Goal: Task Accomplishment & Management: Complete application form

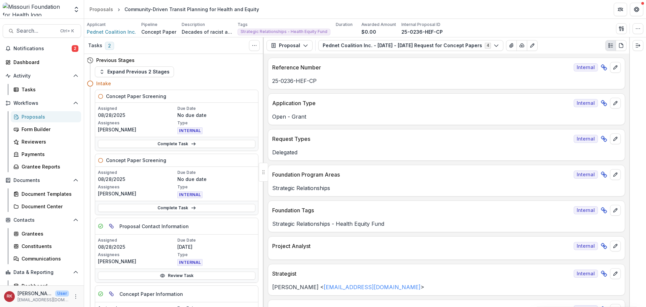
scroll to position [1582, 0]
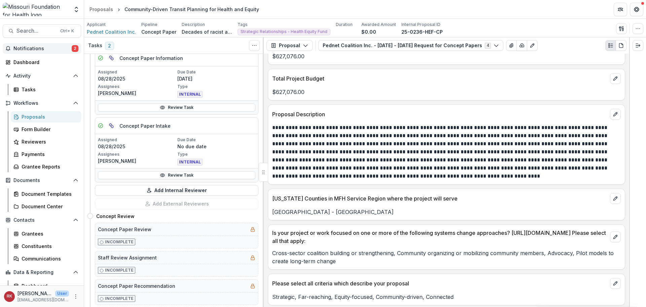
click at [65, 48] on span "Notifications" at bounding box center [42, 49] width 58 height 6
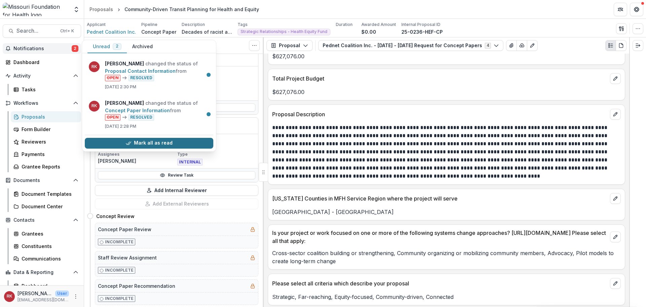
click at [140, 143] on button "Mark all as read" at bounding box center [149, 143] width 129 height 11
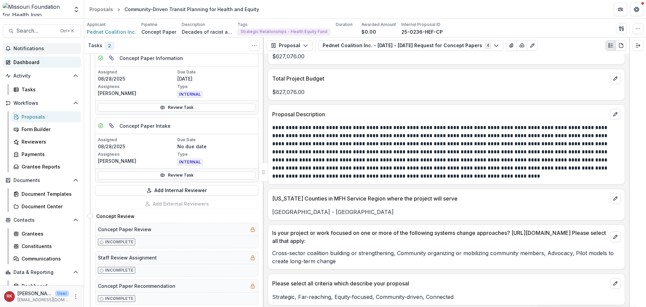
click at [28, 64] on div "Dashboard" at bounding box center [44, 62] width 62 height 7
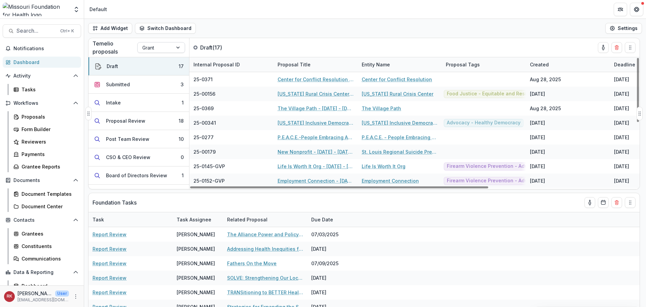
click at [155, 46] on div at bounding box center [155, 47] width 26 height 8
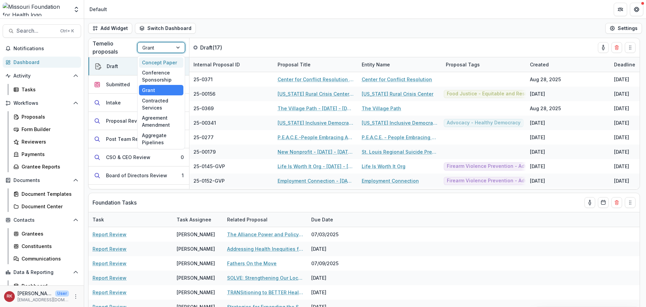
click at [153, 59] on div "Concept Paper" at bounding box center [161, 62] width 44 height 10
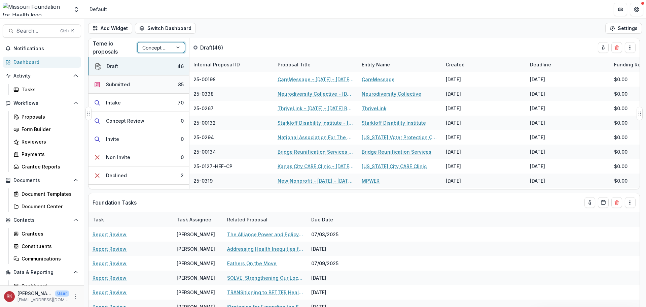
click at [136, 87] on button "Submitted 85" at bounding box center [139, 84] width 101 height 18
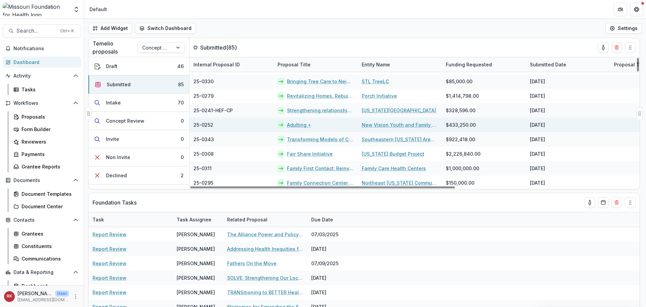
scroll to position [1113, 0]
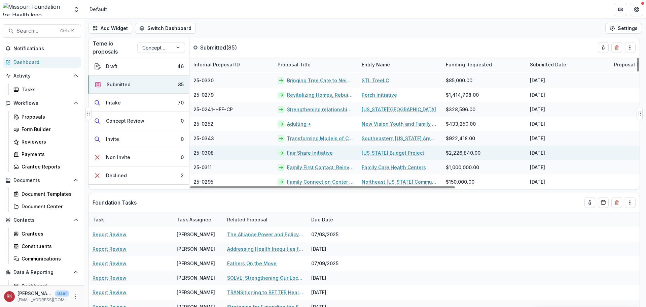
click at [316, 154] on link "Fair Share Initiative" at bounding box center [310, 152] width 46 height 7
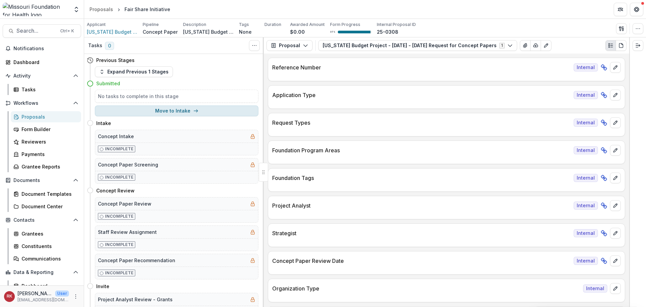
click at [160, 111] on button "Move to Intake" at bounding box center [177, 110] width 164 height 11
select select "******"
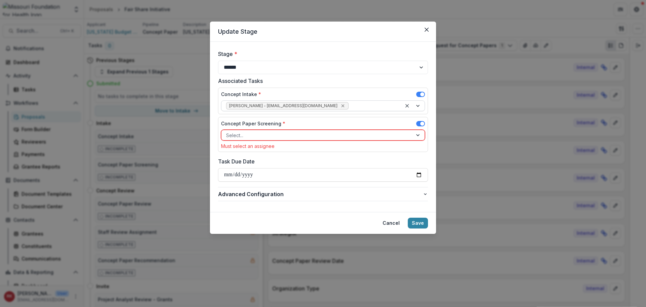
click at [341, 105] on icon "Remove Wendy Rohrbach - wrohrbach@mffh.org" at bounding box center [342, 105] width 3 height 3
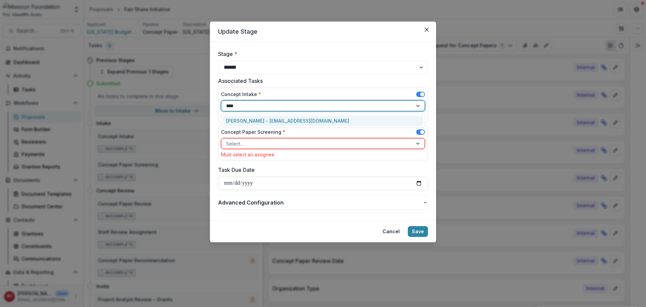
type input "*****"
click at [250, 119] on div "[PERSON_NAME] - [EMAIL_ADDRESS][DOMAIN_NAME]" at bounding box center [323, 120] width 201 height 10
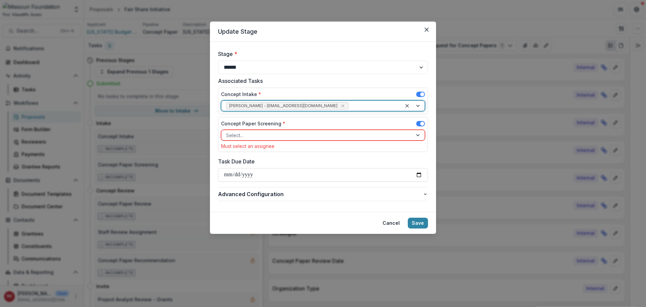
click at [243, 136] on div at bounding box center [317, 135] width 182 height 8
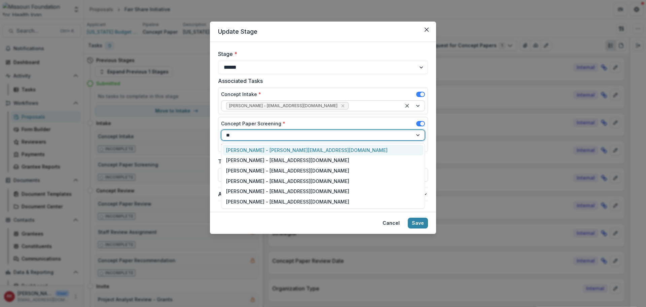
type input "***"
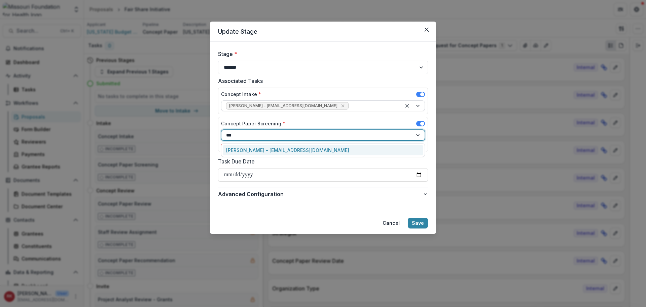
click at [262, 148] on div "[PERSON_NAME] - [EMAIL_ADDRESS][DOMAIN_NAME]" at bounding box center [323, 150] width 201 height 10
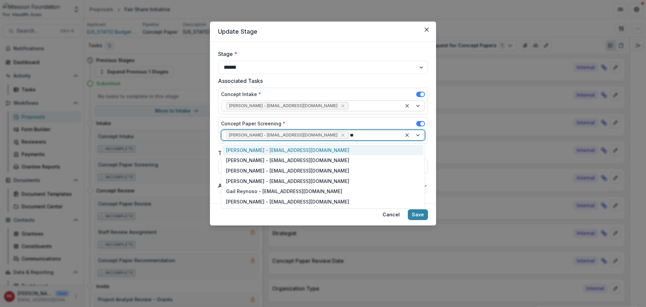
type input "***"
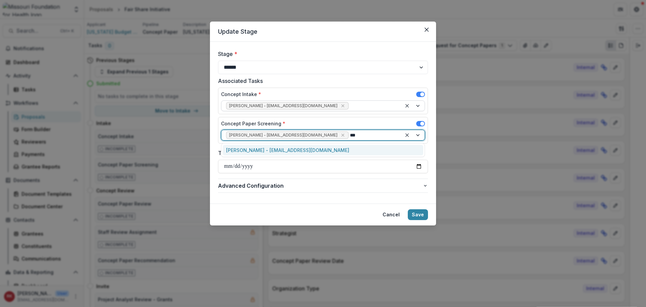
click at [261, 149] on div "[PERSON_NAME] - [EMAIL_ADDRESS][DOMAIN_NAME]" at bounding box center [323, 150] width 201 height 10
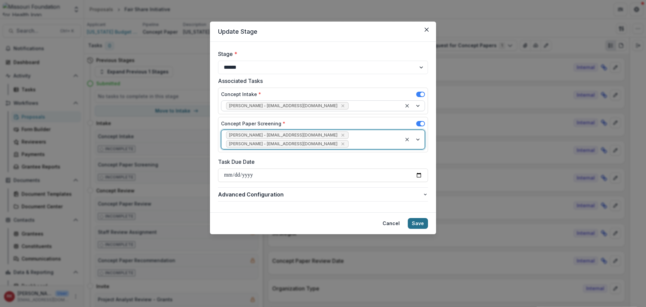
click at [416, 218] on button "Save" at bounding box center [418, 223] width 20 height 11
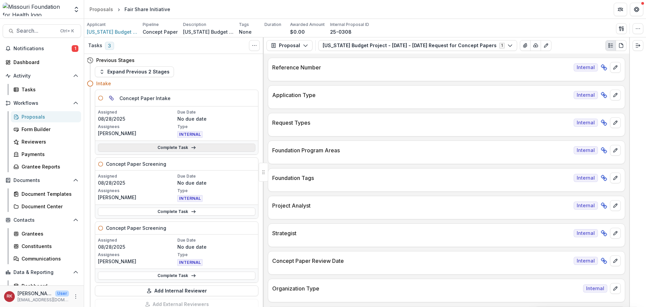
click at [163, 149] on link "Complete Task" at bounding box center [177, 147] width 158 height 8
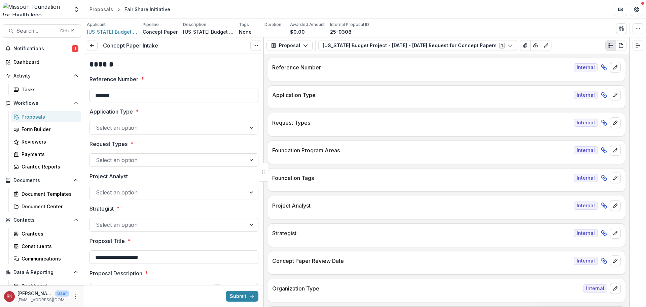
click at [135, 93] on input "*******" at bounding box center [174, 95] width 169 height 13
drag, startPoint x: 93, startPoint y: 94, endPoint x: 171, endPoint y: 98, distance: 78.2
click at [171, 98] on input "**********" at bounding box center [174, 95] width 169 height 13
type input "**********"
click at [105, 120] on div at bounding box center [174, 119] width 169 height 3
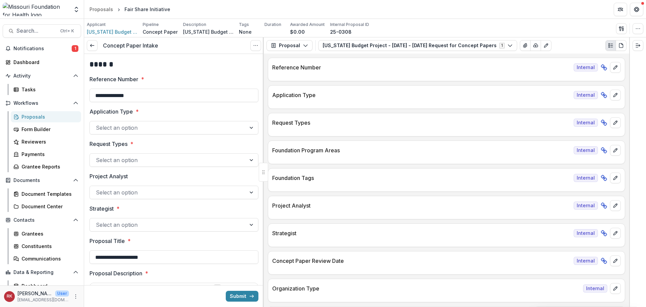
click at [106, 129] on div at bounding box center [168, 127] width 144 height 9
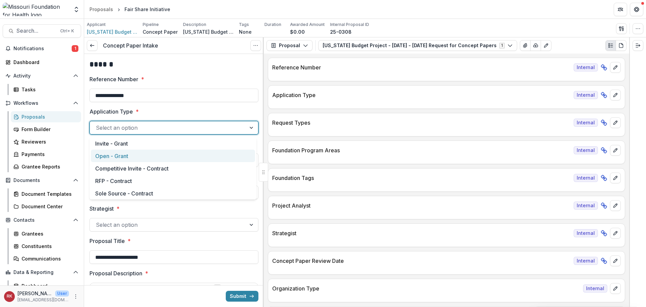
click at [110, 156] on div "Open - Grant" at bounding box center [173, 155] width 164 height 12
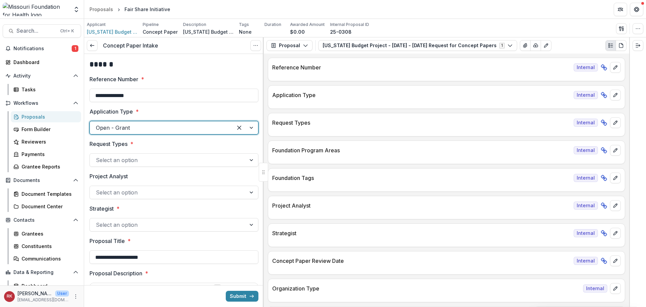
click at [108, 159] on div at bounding box center [168, 159] width 144 height 9
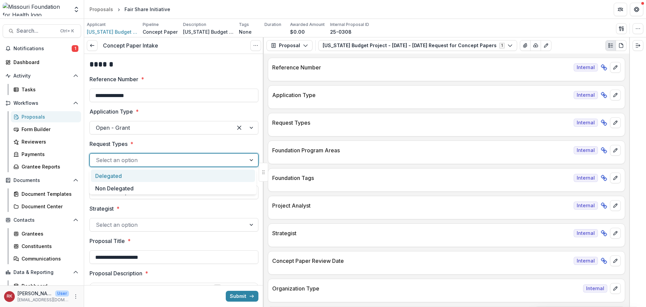
click at [98, 144] on p "Request Types" at bounding box center [109, 144] width 38 height 8
click at [98, 156] on input "Request Types *" at bounding box center [97, 160] width 2 height 8
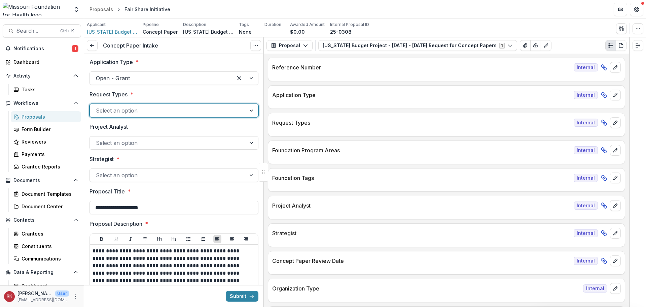
scroll to position [67, 0]
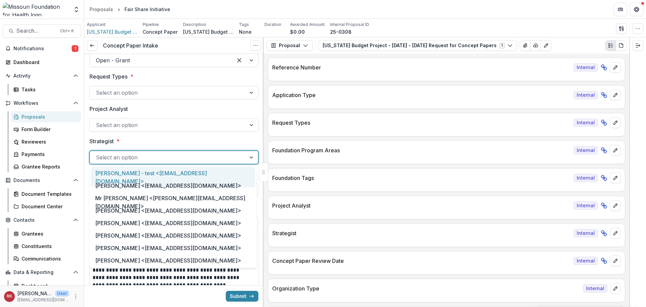
click at [106, 153] on div at bounding box center [168, 156] width 144 height 9
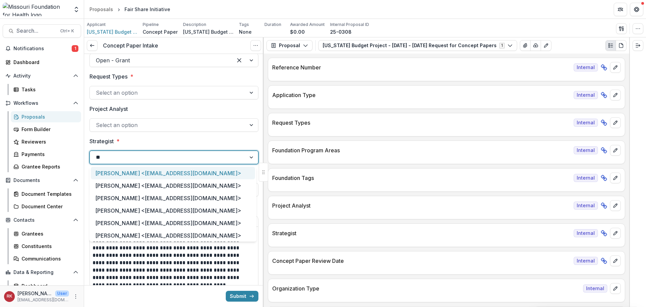
type input "***"
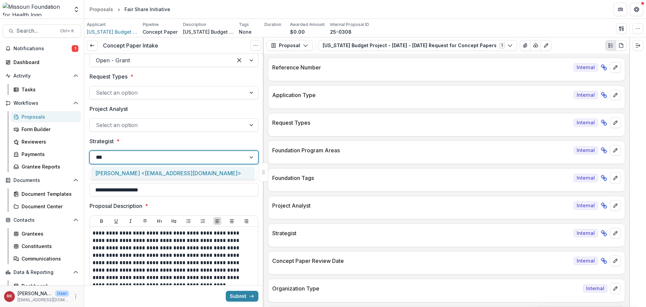
click at [135, 171] on div "[PERSON_NAME] <[EMAIL_ADDRESS][DOMAIN_NAME]>" at bounding box center [173, 173] width 164 height 12
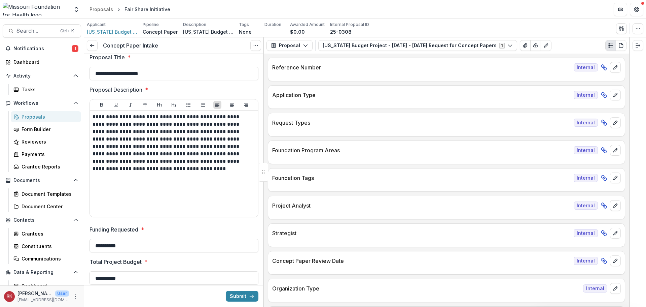
scroll to position [168, 0]
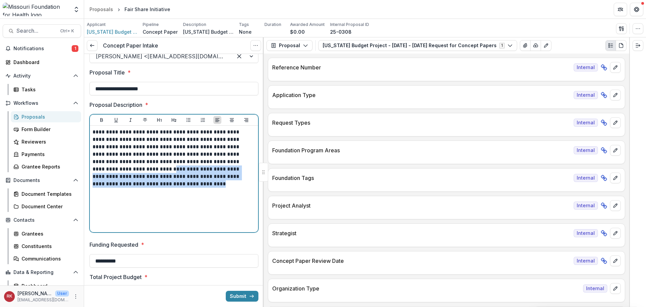
drag, startPoint x: 126, startPoint y: 168, endPoint x: 176, endPoint y: 190, distance: 55.3
click at [176, 190] on div "**********" at bounding box center [174, 178] width 163 height 101
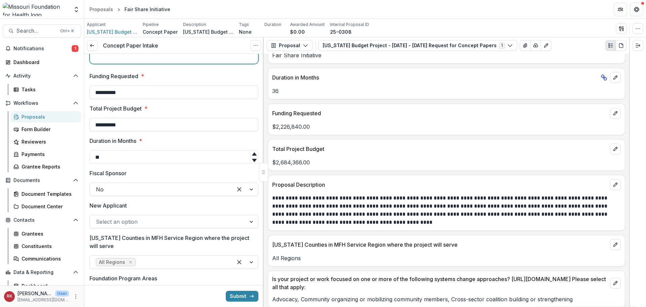
scroll to position [1313, 0]
drag, startPoint x: 275, startPoint y: 128, endPoint x: 325, endPoint y: 130, distance: 50.5
click at [325, 130] on p "$2,226,840.00" at bounding box center [446, 126] width 349 height 8
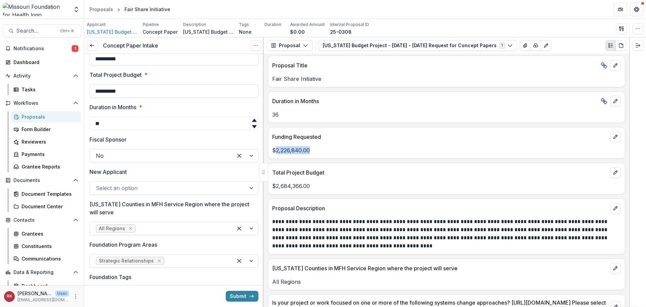
scroll to position [1212, 0]
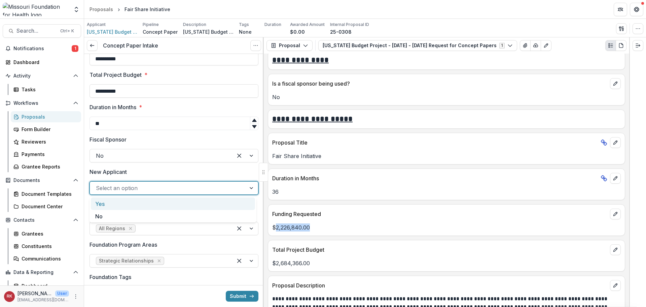
click at [118, 187] on div at bounding box center [168, 187] width 144 height 9
click at [107, 212] on div "No" at bounding box center [173, 216] width 164 height 12
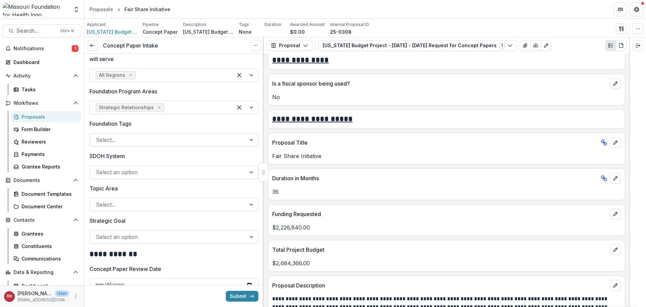
scroll to position [538, 0]
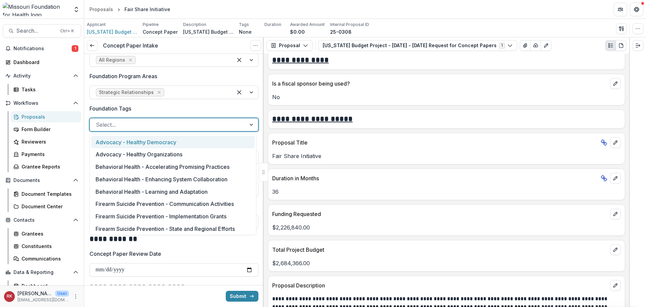
click at [124, 121] on div at bounding box center [168, 124] width 144 height 9
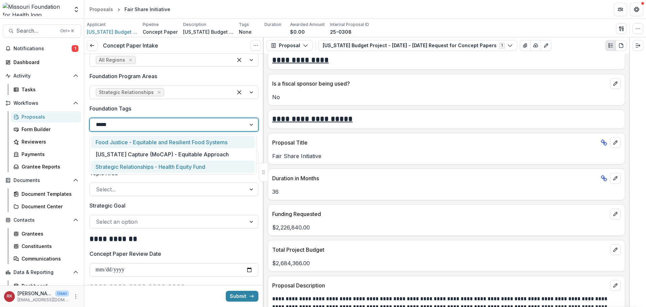
type input "******"
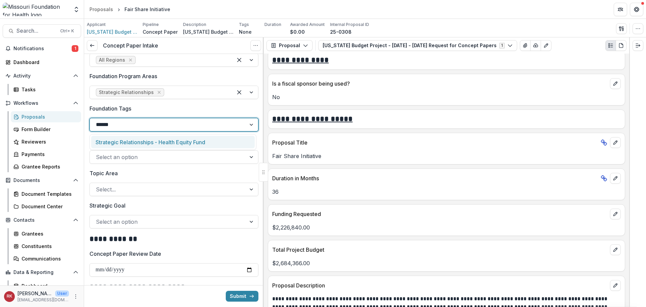
click at [130, 149] on div "Strategic Relationships - Health Equity Fund" at bounding box center [173, 142] width 167 height 16
click at [130, 144] on div "Strategic Relationships - Health Equity Fund" at bounding box center [173, 142] width 164 height 12
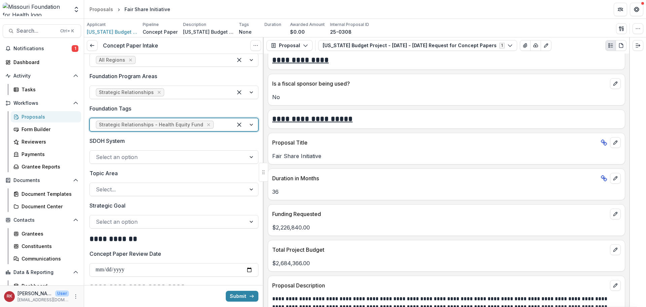
click at [111, 225] on div at bounding box center [168, 221] width 144 height 9
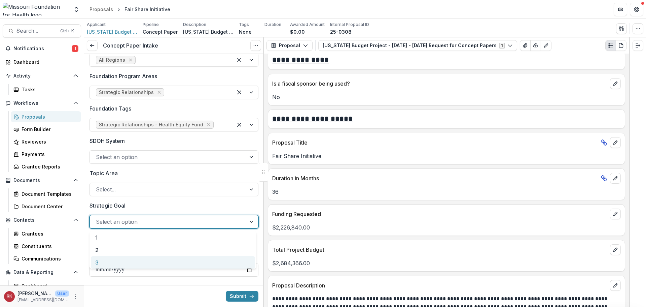
click at [125, 259] on div "3" at bounding box center [173, 262] width 164 height 12
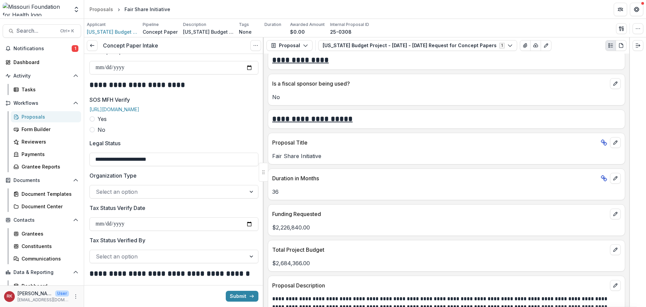
scroll to position [673, 0]
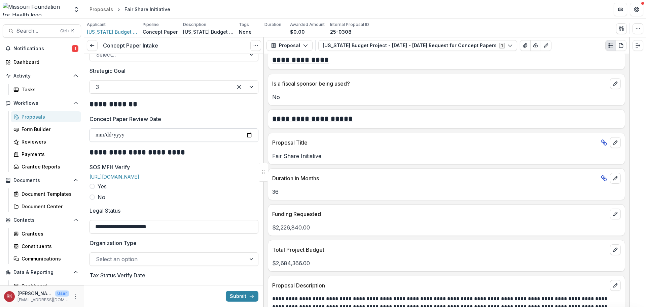
click at [248, 135] on input "Concept Paper Review Date" at bounding box center [174, 134] width 169 height 13
type input "**********"
click at [92, 189] on span at bounding box center [92, 185] width 5 height 5
click at [250, 231] on input "SOS MFH Verify Date" at bounding box center [174, 226] width 169 height 13
type input "**********"
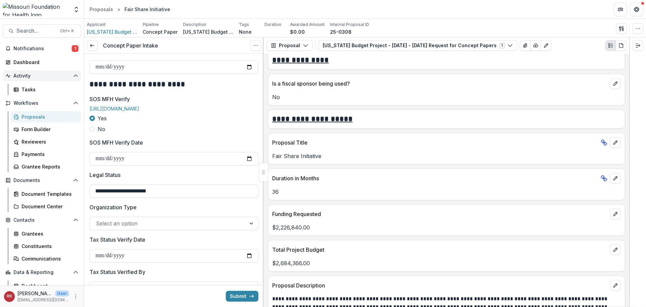
scroll to position [774, 0]
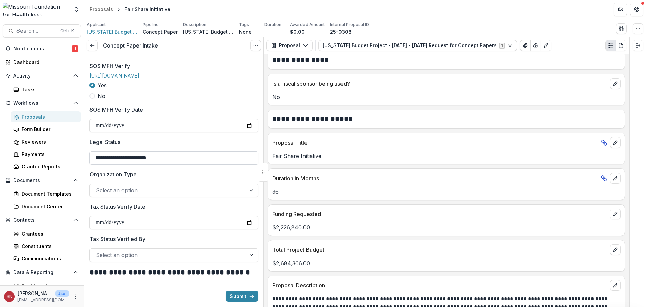
click at [120, 165] on input "**********" at bounding box center [174, 157] width 169 height 13
type input "**********"
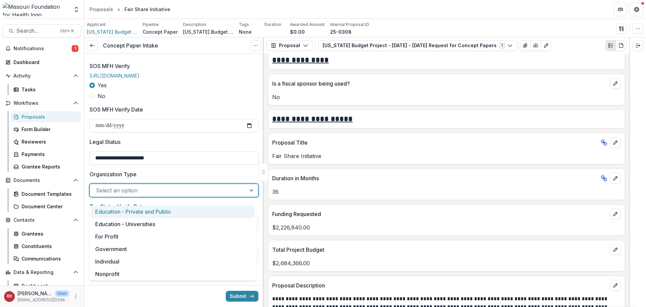
click at [112, 195] on div at bounding box center [168, 189] width 144 height 9
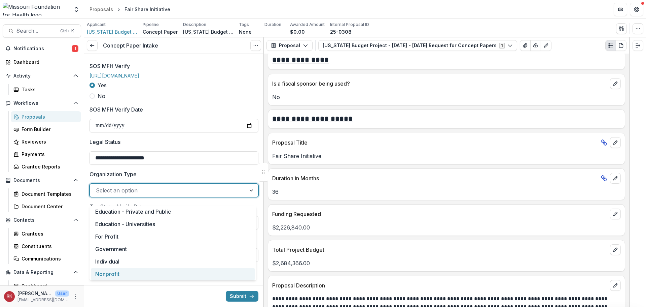
click at [113, 273] on div "Nonprofit" at bounding box center [173, 274] width 164 height 12
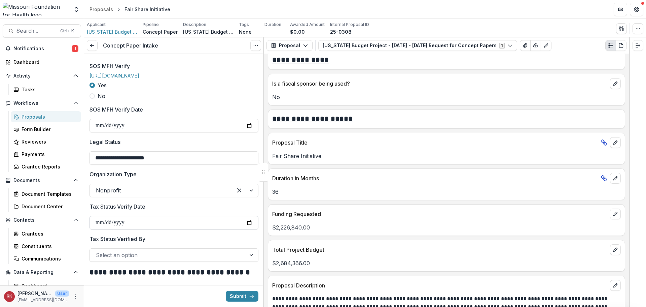
click at [247, 229] on input "Tax Status Verify Date" at bounding box center [174, 222] width 169 height 13
type input "**********"
click at [121, 256] on div at bounding box center [168, 254] width 144 height 9
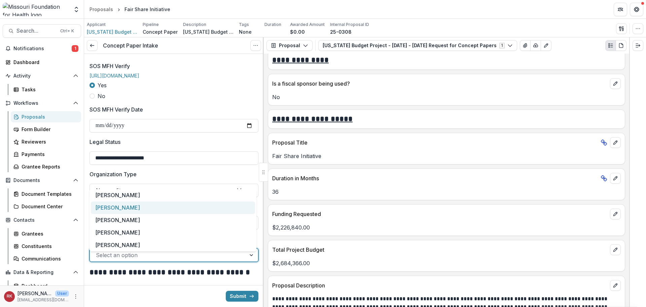
click at [103, 205] on div "[PERSON_NAME]" at bounding box center [173, 207] width 164 height 12
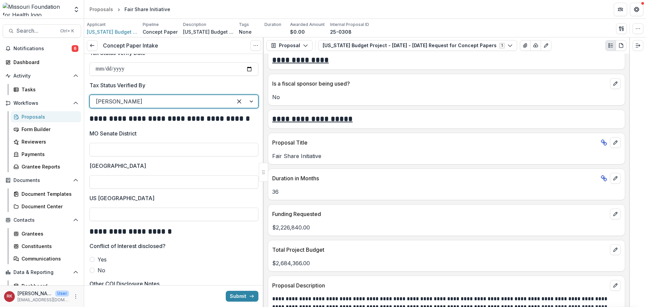
scroll to position [942, 0]
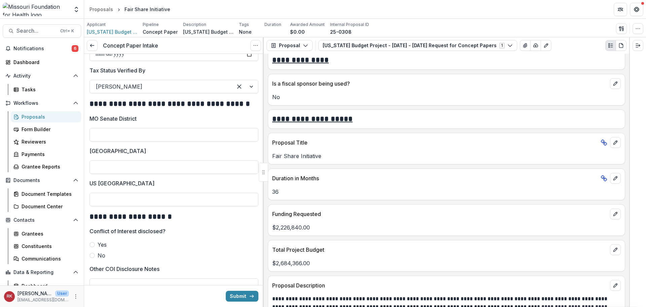
click at [112, 128] on div at bounding box center [174, 126] width 169 height 3
click at [114, 137] on input "MO Senate District" at bounding box center [174, 134] width 169 height 13
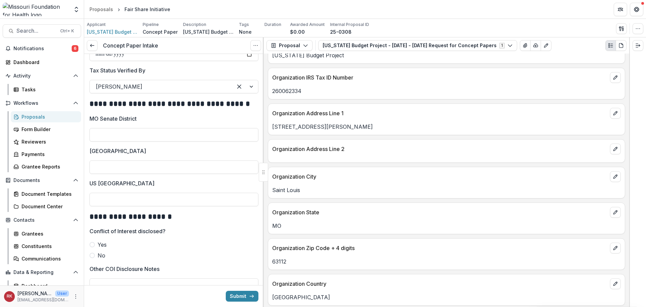
scroll to position [370, 0]
drag, startPoint x: 330, startPoint y: 128, endPoint x: 271, endPoint y: 128, distance: 58.9
click at [271, 128] on div "[STREET_ADDRESS][PERSON_NAME]" at bounding box center [446, 126] width 357 height 8
copy p "[STREET_ADDRESS][PERSON_NAME]"
click at [105, 137] on input "MO Senate District" at bounding box center [174, 134] width 169 height 13
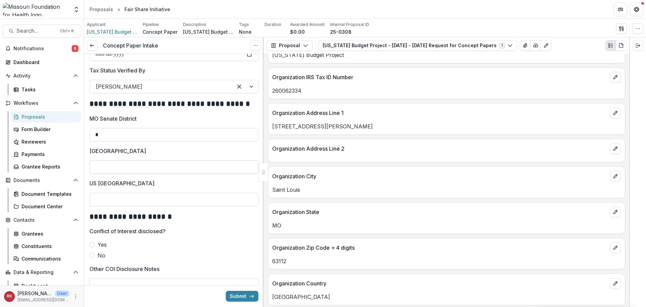
type input "*"
click at [112, 174] on input "[GEOGRAPHIC_DATA]" at bounding box center [174, 166] width 169 height 13
type input "**"
click at [107, 203] on input "US [GEOGRAPHIC_DATA]" at bounding box center [174, 199] width 169 height 13
type input "*"
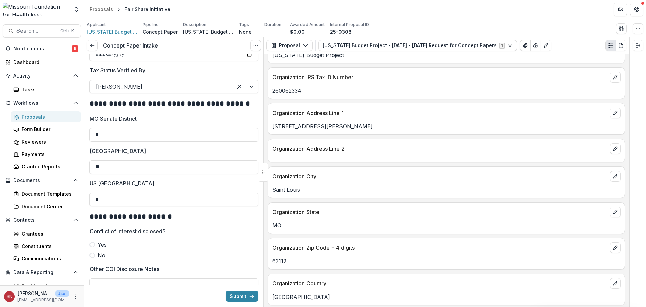
click at [125, 258] on label "No" at bounding box center [174, 255] width 169 height 8
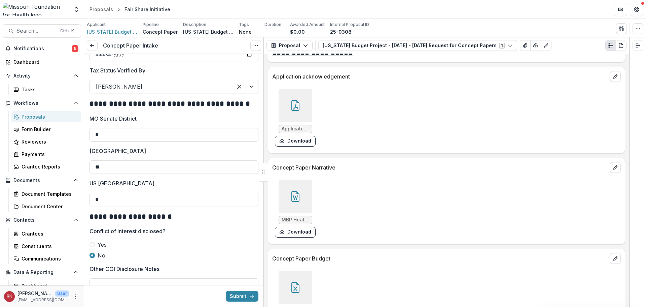
scroll to position [1926, 0]
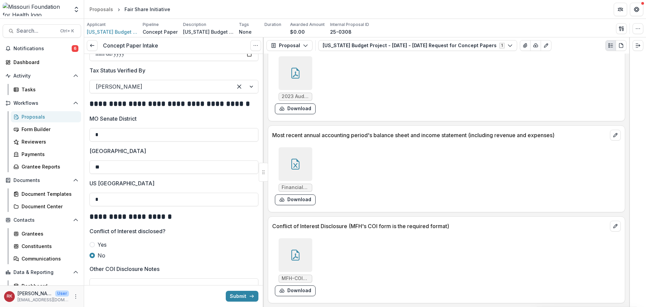
click at [285, 255] on div at bounding box center [296, 255] width 34 height 34
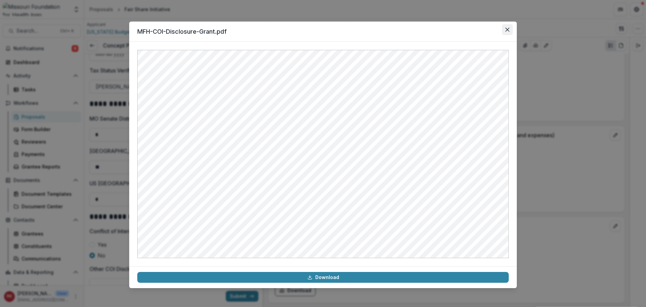
click at [507, 29] on icon "Close" at bounding box center [507, 30] width 4 height 4
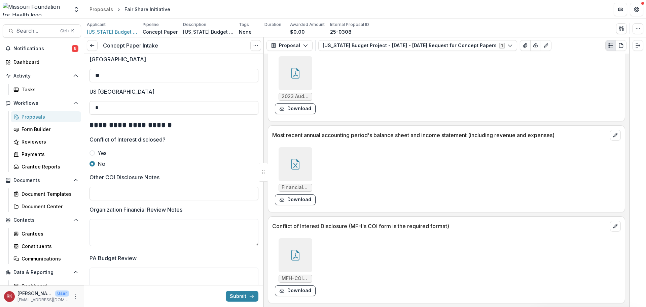
scroll to position [1043, 0]
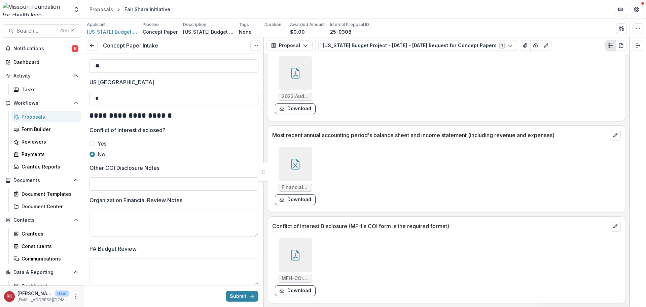
click at [103, 184] on input "Other COI Disclosure Notes" at bounding box center [174, 183] width 169 height 13
click at [131, 189] on input "**********" at bounding box center [174, 183] width 169 height 13
type input "**********"
click at [108, 220] on textarea "Organization Financial Review Notes" at bounding box center [174, 222] width 169 height 27
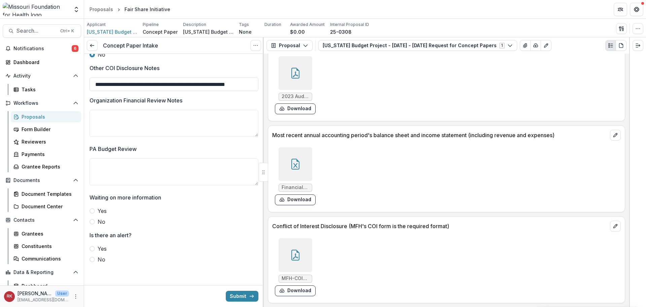
scroll to position [1144, 0]
click at [305, 159] on div at bounding box center [296, 164] width 34 height 34
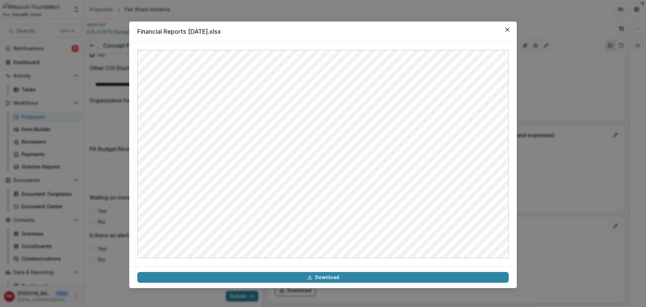
click at [583, 156] on div "Financial Reports [DATE].xlsx Download" at bounding box center [323, 153] width 646 height 307
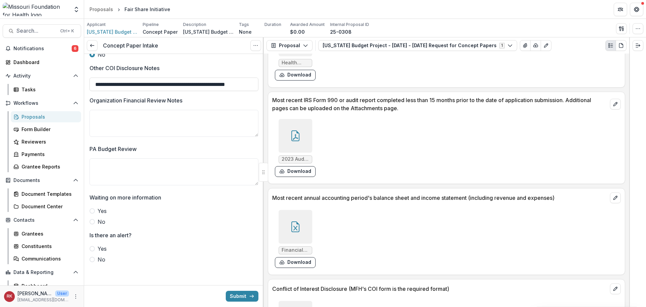
scroll to position [1859, 0]
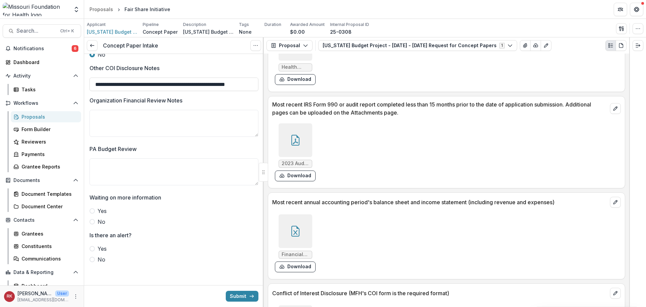
click at [288, 138] on div at bounding box center [296, 140] width 34 height 34
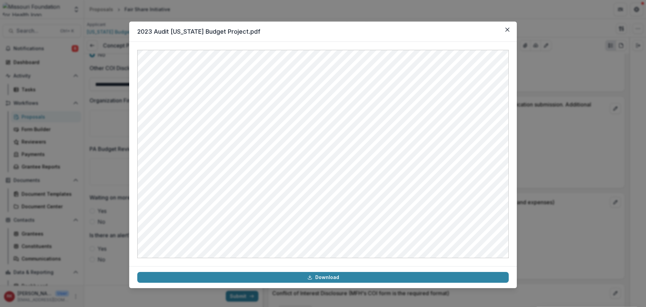
click at [542, 158] on div "2023 Audit [US_STATE] Budget Project.pdf Download" at bounding box center [323, 153] width 646 height 307
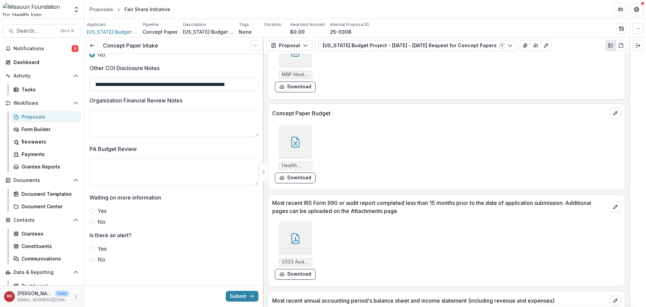
scroll to position [1724, 0]
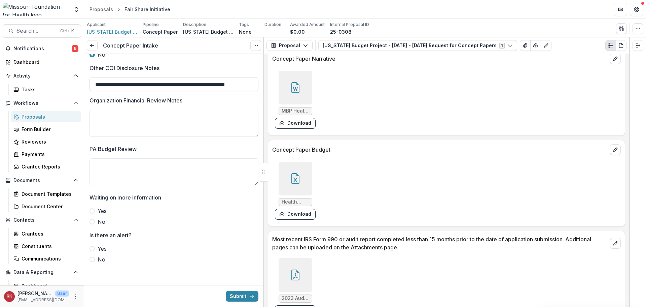
click at [304, 161] on div "Health Equity Fund Concept Paper Budget.xlsx Download" at bounding box center [373, 190] width 202 height 63
click at [303, 166] on div at bounding box center [296, 179] width 34 height 34
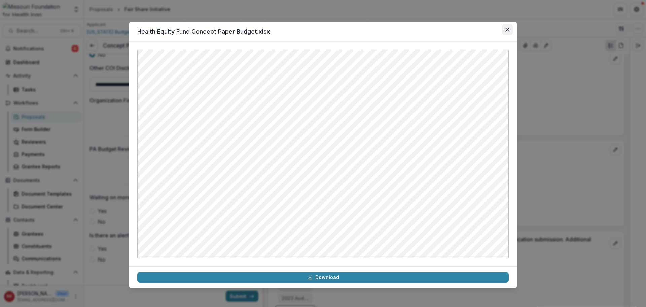
click at [508, 30] on icon "Close" at bounding box center [507, 30] width 4 height 4
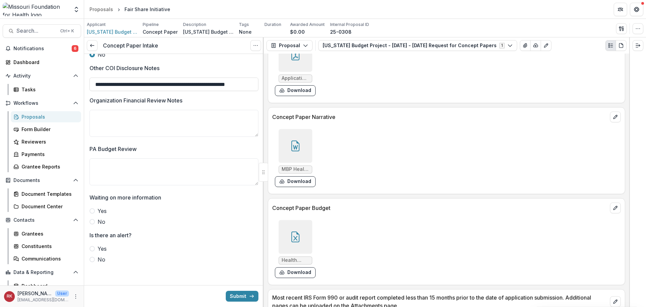
scroll to position [1657, 0]
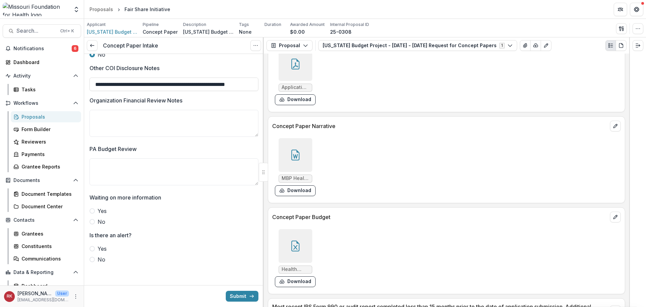
click at [301, 155] on div at bounding box center [296, 155] width 34 height 34
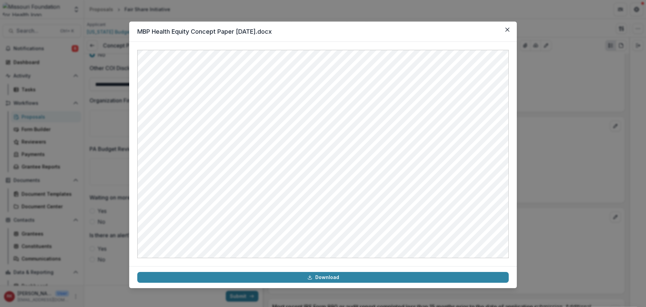
click at [559, 194] on div "MBP Health Equity Concept Paper [DATE].docx Download" at bounding box center [323, 153] width 646 height 307
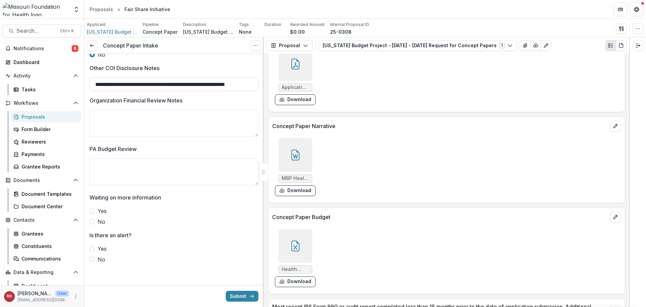
click at [93, 224] on span at bounding box center [92, 221] width 5 height 5
click at [92, 259] on div "Yes No" at bounding box center [174, 253] width 169 height 19
click at [94, 262] on span at bounding box center [92, 258] width 5 height 5
click at [231, 298] on button "Submit" at bounding box center [242, 295] width 33 height 11
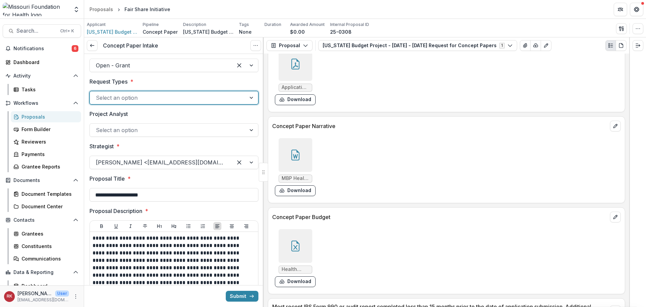
scroll to position [1, 0]
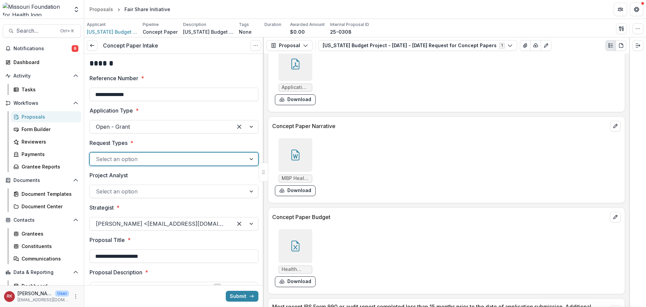
click at [106, 157] on div at bounding box center [168, 158] width 144 height 9
click at [108, 176] on div "Delegated" at bounding box center [173, 174] width 164 height 12
click at [234, 293] on button "Submit" at bounding box center [242, 295] width 33 height 11
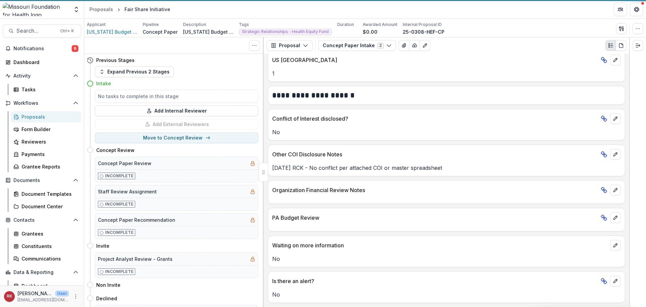
scroll to position [1064, 0]
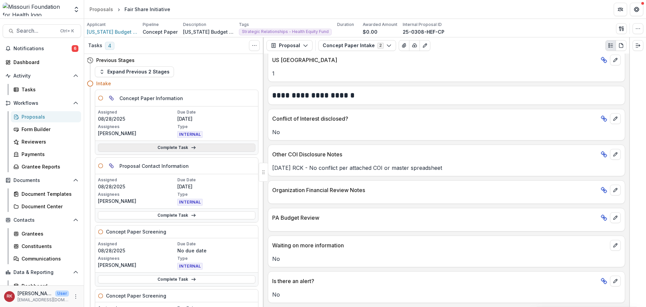
click at [159, 147] on link "Complete Task" at bounding box center [177, 147] width 158 height 8
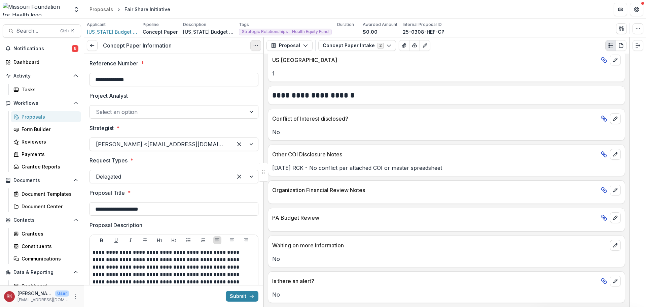
click at [259, 47] on button "Options" at bounding box center [255, 45] width 11 height 11
click at [246, 62] on link "View task" at bounding box center [223, 60] width 72 height 11
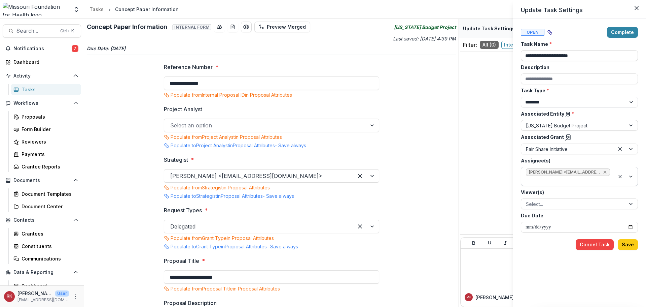
click at [606, 173] on icon "Remove Wendy Rohrbach <wrohrbach@mffh.org> (wrohrbach@mffh.org)" at bounding box center [605, 172] width 3 height 3
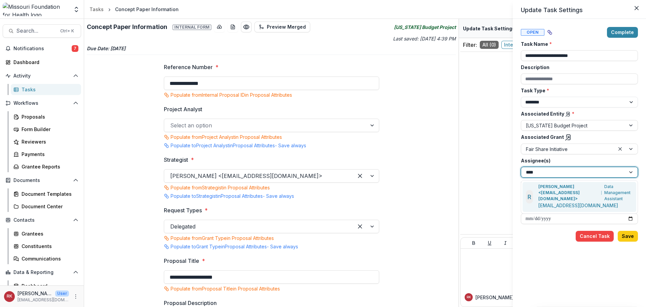
type input "*****"
click at [551, 191] on p "[PERSON_NAME] <[EMAIL_ADDRESS][DOMAIN_NAME]>" at bounding box center [568, 192] width 61 height 18
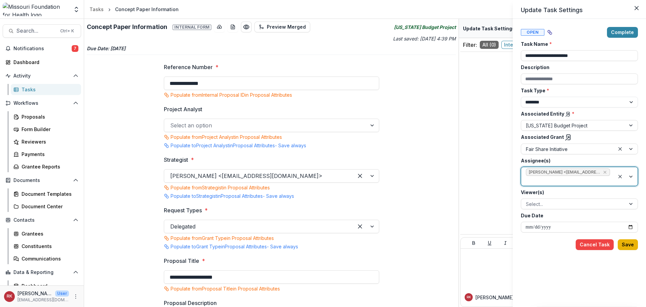
click at [626, 246] on button "Save" at bounding box center [628, 244] width 20 height 11
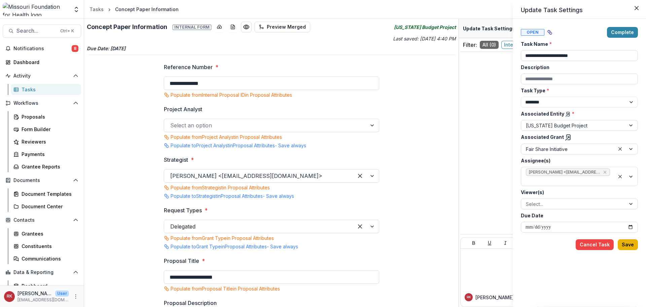
click at [627, 245] on button "Save" at bounding box center [628, 244] width 20 height 11
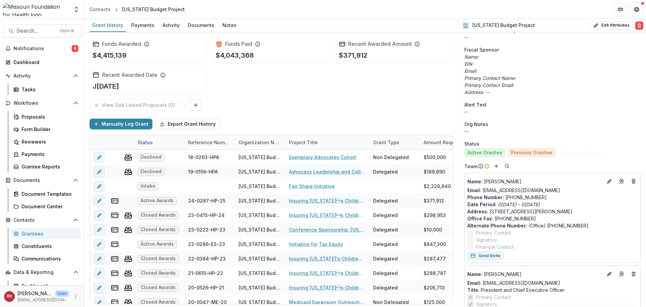
scroll to position [202, 0]
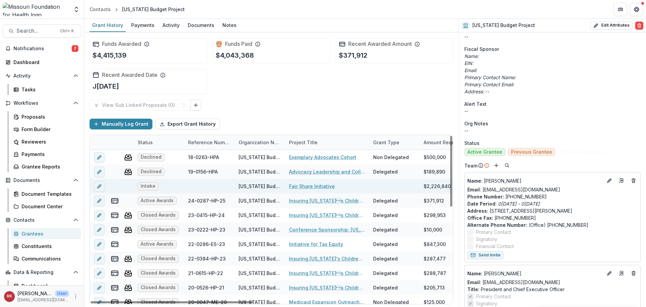
click at [299, 189] on link "Fair Share Initiative" at bounding box center [312, 185] width 46 height 7
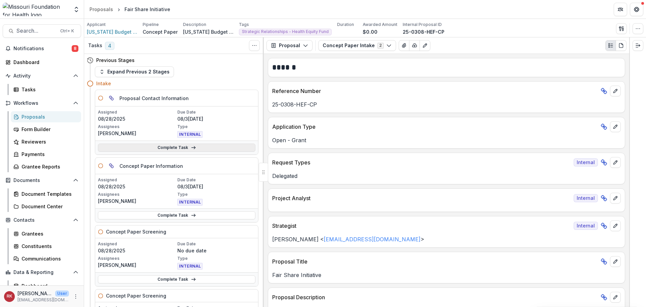
click at [156, 146] on link "Complete Task" at bounding box center [177, 147] width 158 height 8
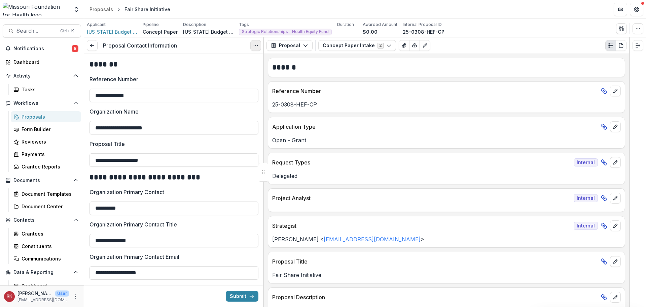
click at [252, 47] on button "Options" at bounding box center [255, 45] width 11 height 11
click at [245, 65] on link "View task" at bounding box center [223, 60] width 72 height 11
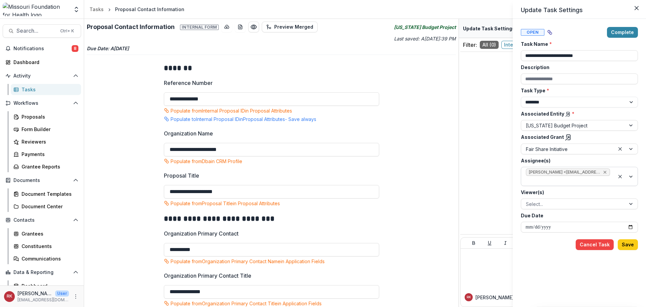
click at [605, 174] on icon "Remove Wendy Rohrbach <wrohrbach@mffh.org> (wrohrbach@mffh.org)" at bounding box center [604, 171] width 5 height 5
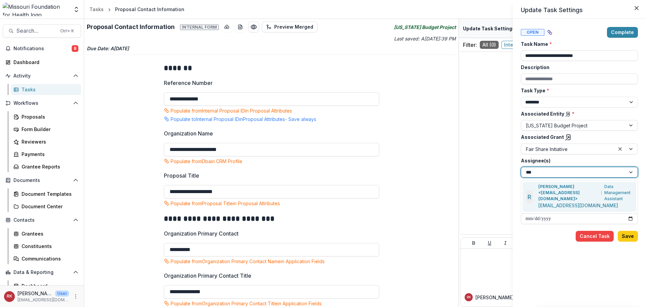
type input "****"
click at [554, 189] on p "[PERSON_NAME] <[EMAIL_ADDRESS][DOMAIN_NAME]>" at bounding box center [568, 192] width 61 height 18
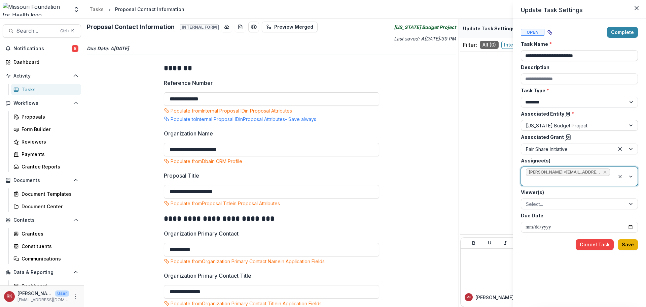
click at [631, 243] on button "Save" at bounding box center [628, 244] width 20 height 11
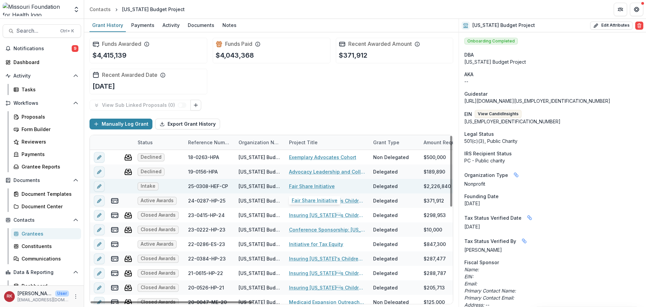
click at [304, 185] on link "Fair Share Initiative" at bounding box center [312, 185] width 46 height 7
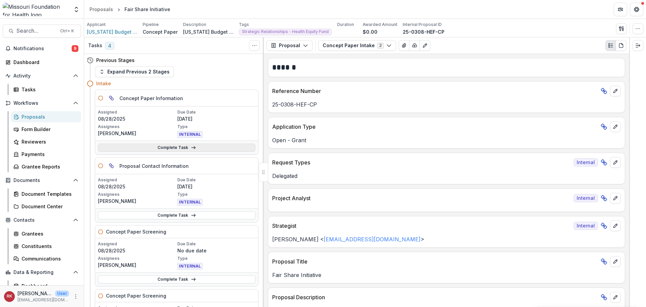
click at [146, 147] on link "Complete Task" at bounding box center [177, 147] width 158 height 8
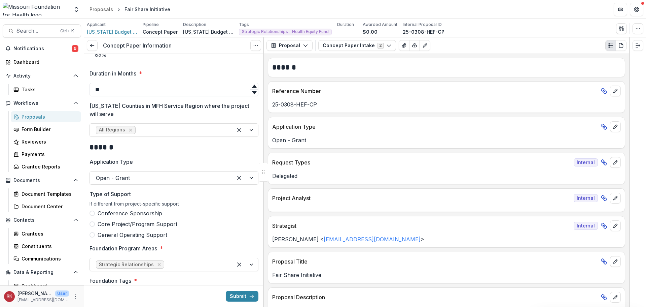
scroll to position [438, 0]
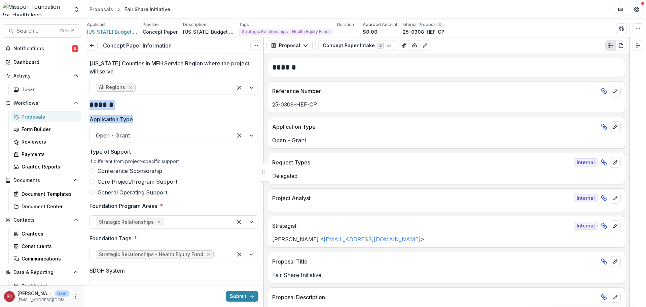
drag, startPoint x: 89, startPoint y: 103, endPoint x: 139, endPoint y: 114, distance: 51.2
click at [139, 114] on div "**********" at bounding box center [174, 70] width 180 height 908
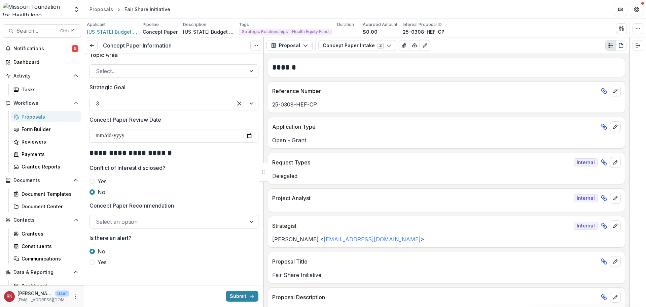
scroll to position [688, 0]
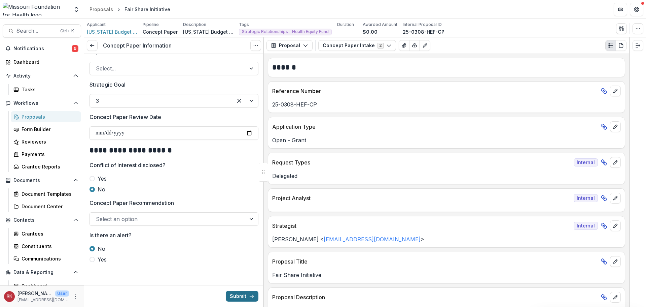
click at [240, 294] on button "Submit" at bounding box center [242, 295] width 33 height 11
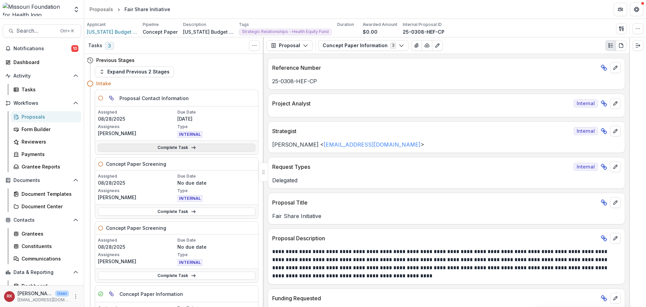
click at [142, 149] on link "Complete Task" at bounding box center [177, 147] width 158 height 8
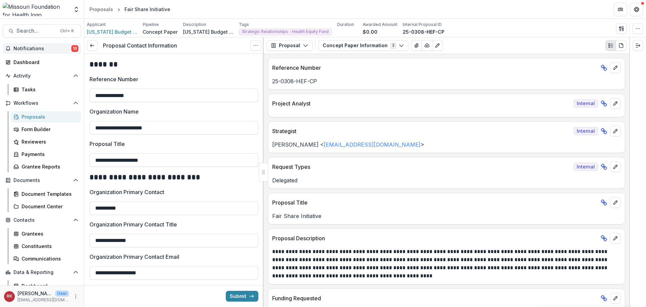
click at [29, 43] on button "Notifications 10" at bounding box center [42, 48] width 78 height 11
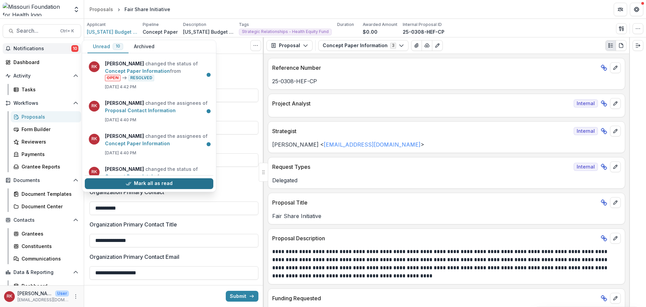
click at [124, 182] on button "Mark all as read" at bounding box center [149, 183] width 129 height 11
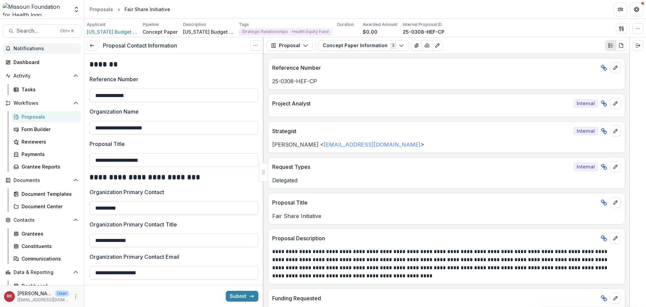
click at [233, 57] on div "**********" at bounding box center [174, 279] width 169 height 450
drag, startPoint x: 156, startPoint y: 94, endPoint x: 109, endPoint y: 91, distance: 47.2
click at [109, 91] on input "**********" at bounding box center [174, 95] width 169 height 13
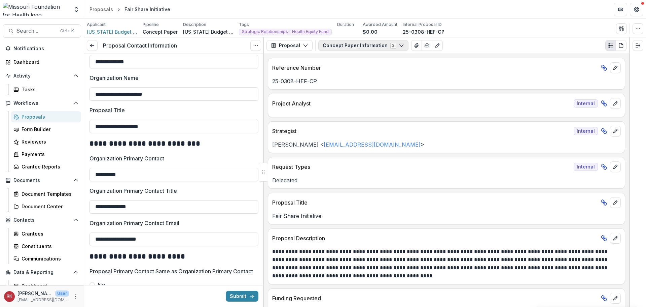
click at [367, 45] on button "Concept Paper Information 3" at bounding box center [363, 45] width 90 height 11
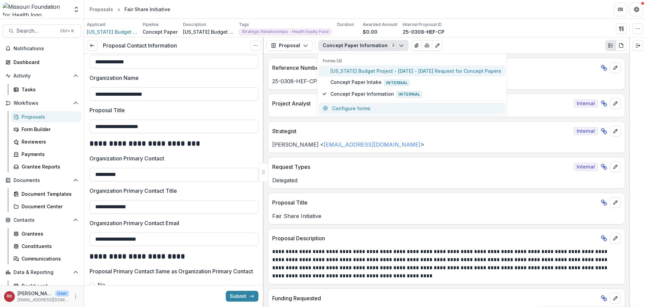
click at [373, 70] on span "[US_STATE] Budget Project - [DATE] - [DATE] Request for Concept Papers" at bounding box center [415, 70] width 171 height 7
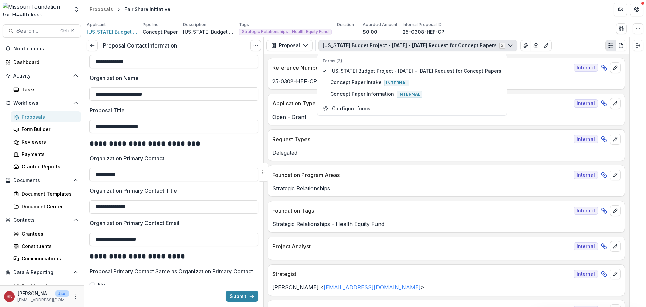
click at [338, 166] on div "Foundation Program Areas Internal" at bounding box center [446, 172] width 357 height 15
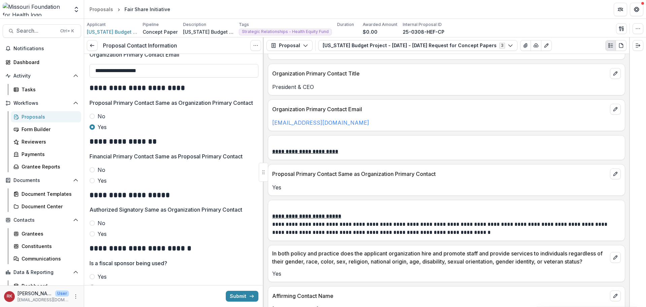
scroll to position [942, 0]
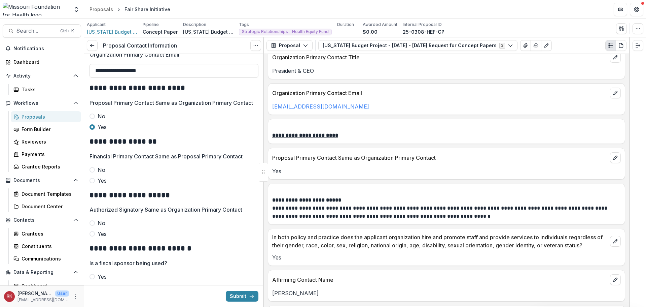
click at [93, 183] on span at bounding box center [92, 180] width 5 height 5
click at [93, 236] on span at bounding box center [92, 233] width 5 height 5
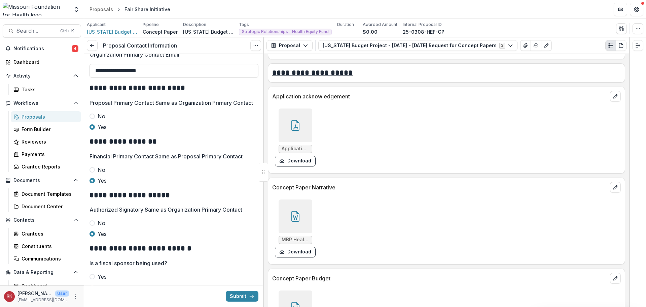
scroll to position [1647, 0]
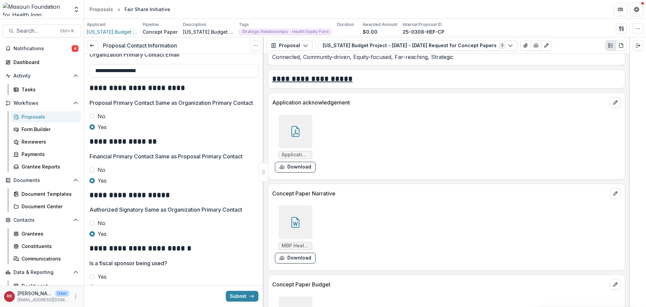
click at [293, 133] on icon at bounding box center [295, 131] width 11 height 11
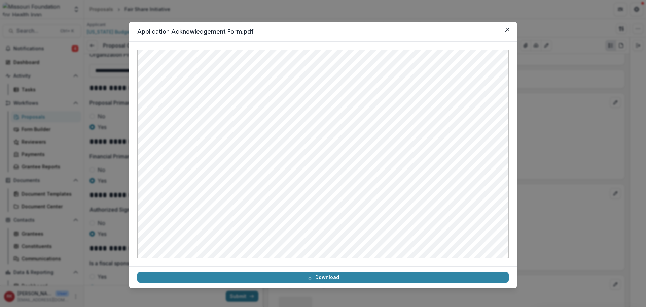
click at [543, 164] on div "Application Acknowledgement Form.pdf Download" at bounding box center [323, 153] width 646 height 307
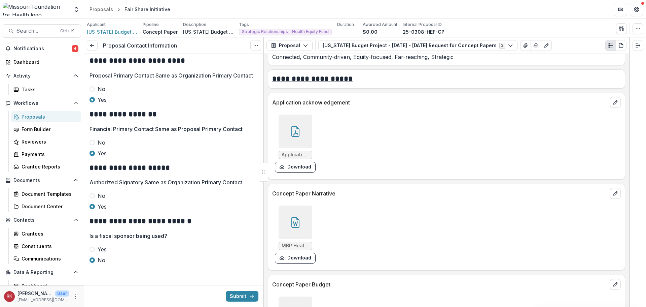
scroll to position [238, 0]
click at [238, 294] on button "Submit" at bounding box center [242, 295] width 33 height 11
click at [63, 47] on span "Notifications" at bounding box center [42, 49] width 58 height 6
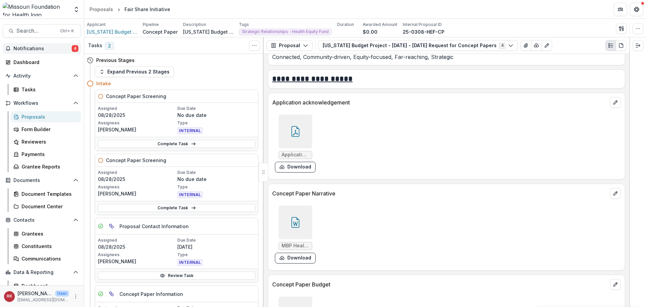
click at [301, 70] on div "**********" at bounding box center [446, 77] width 357 height 14
click at [33, 59] on div "Dashboard" at bounding box center [44, 62] width 62 height 7
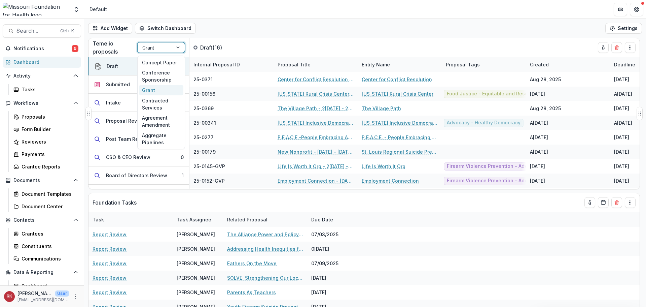
click at [141, 48] on div "Grant" at bounding box center [155, 48] width 35 height 10
click at [147, 60] on div "Concept Paper" at bounding box center [161, 62] width 44 height 10
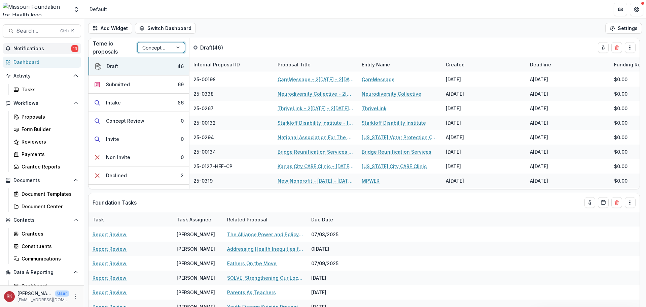
click at [56, 50] on span "Notifications" at bounding box center [42, 49] width 58 height 6
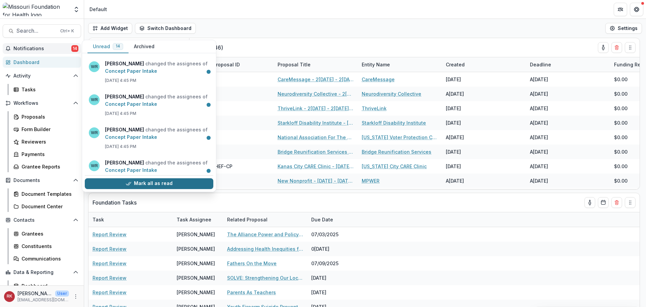
click at [134, 186] on button "Mark all as read" at bounding box center [149, 183] width 129 height 11
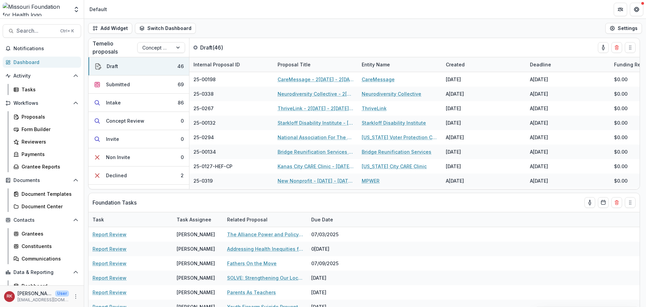
click at [233, 28] on div "Add Widget Switch Dashboard Default DLS Dashboard New Dashboard Settings" at bounding box center [365, 28] width 562 height 19
click at [147, 105] on button "Intake 86" at bounding box center [139, 103] width 101 height 18
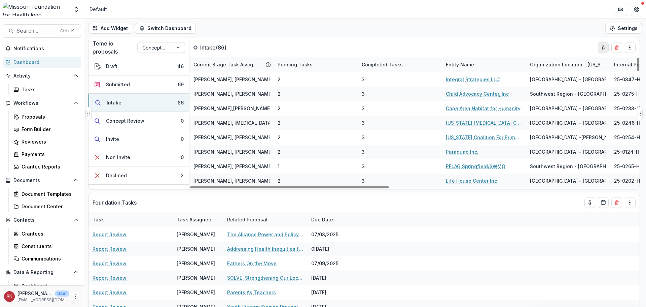
click at [603, 46] on icon "toggle-assigned-to-me" at bounding box center [603, 47] width 5 height 5
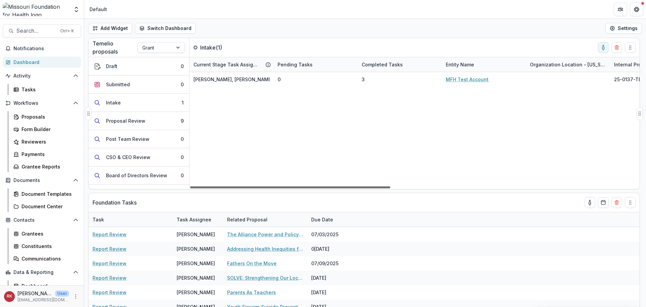
drag, startPoint x: 303, startPoint y: 186, endPoint x: 215, endPoint y: 167, distance: 89.4
click at [215, 186] on div at bounding box center [290, 187] width 200 height 2
click at [601, 49] on icon "toggle-assigned-to-me" at bounding box center [603, 47] width 5 height 5
click at [58, 46] on span "Notifications" at bounding box center [42, 49] width 58 height 6
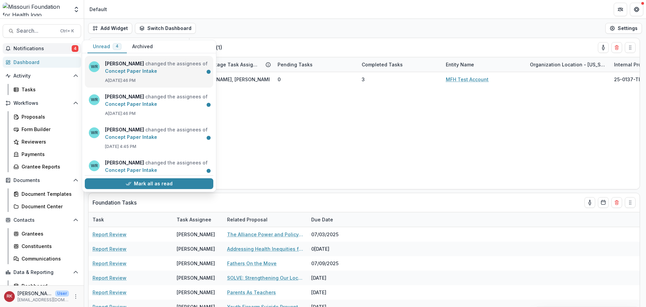
click at [157, 68] on link "Concept Paper Intake" at bounding box center [131, 71] width 52 height 6
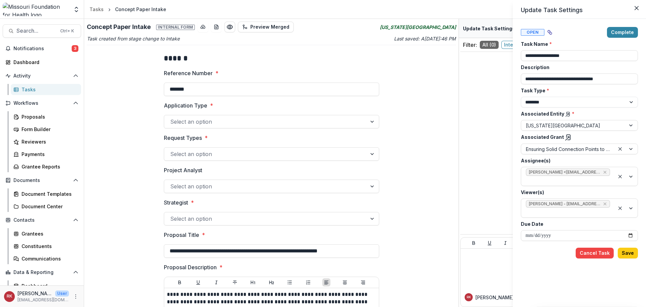
click at [30, 46] on div "**********" at bounding box center [323, 153] width 646 height 307
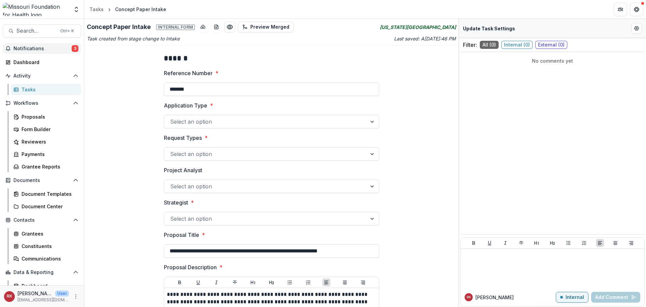
click at [34, 47] on span "Notifications" at bounding box center [42, 49] width 58 height 6
click at [54, 117] on div "Proposals" at bounding box center [49, 116] width 54 height 7
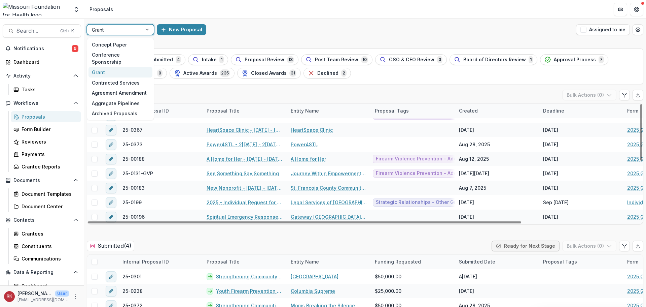
click at [106, 31] on div at bounding box center [114, 30] width 45 height 8
click at [114, 44] on div "Concept Paper" at bounding box center [121, 44] width 64 height 10
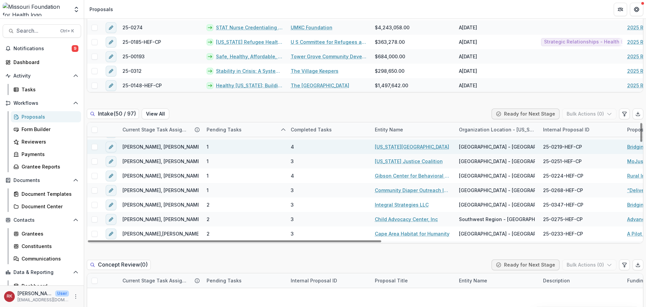
scroll to position [34, 0]
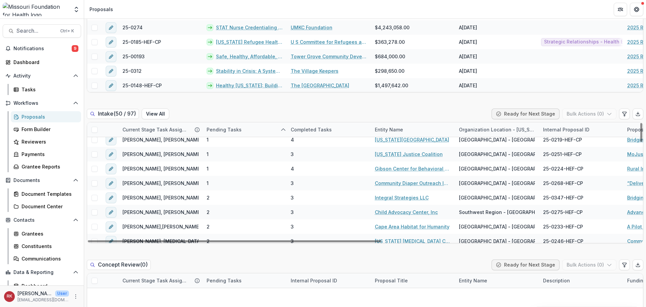
click at [203, 129] on div "Pending Tasks" at bounding box center [224, 129] width 43 height 7
click at [201, 116] on div "Intake ( 50 / 97 ) View All Ready for Next Stage Bulk Actions ( 0 )" at bounding box center [365, 114] width 557 height 13
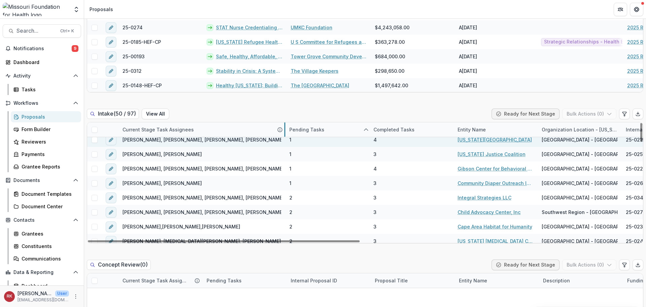
drag, startPoint x: 202, startPoint y: 129, endPoint x: 285, endPoint y: 146, distance: 84.7
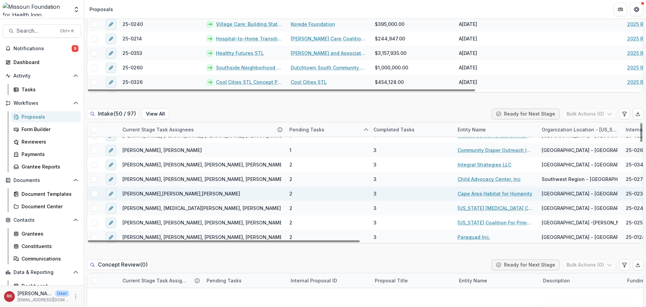
scroll to position [0, 0]
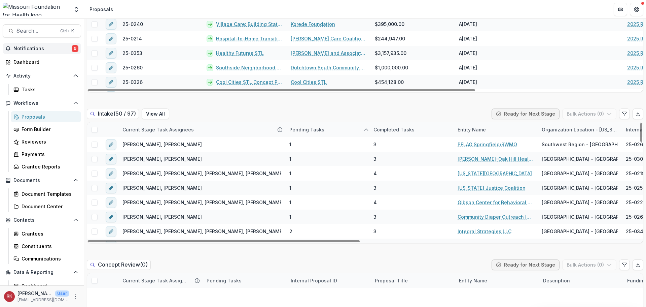
click at [63, 44] on button "Notifications 9" at bounding box center [42, 48] width 78 height 11
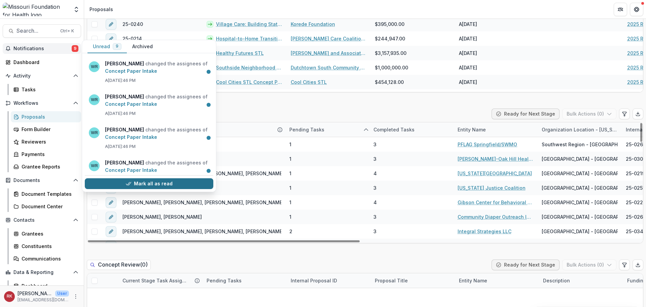
click at [139, 182] on button "Mark all as read" at bounding box center [149, 183] width 129 height 11
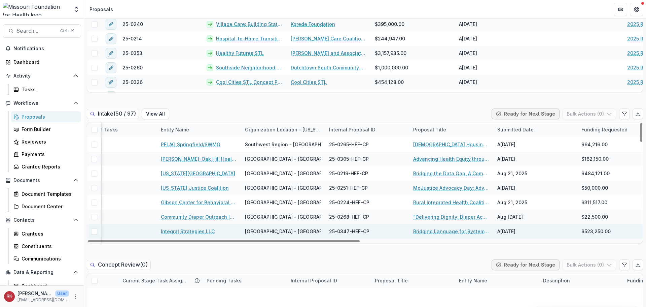
drag, startPoint x: 249, startPoint y: 241, endPoint x: 407, endPoint y: 233, distance: 158.8
click at [360, 242] on div at bounding box center [224, 241] width 272 height 2
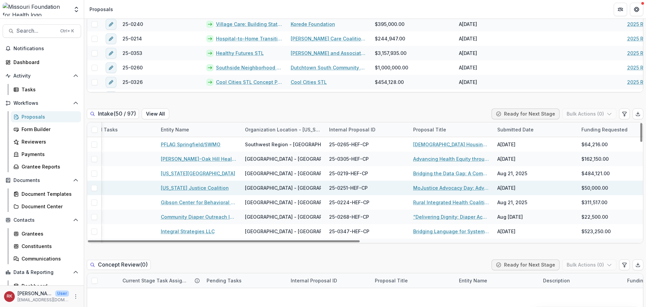
scroll to position [0, 302]
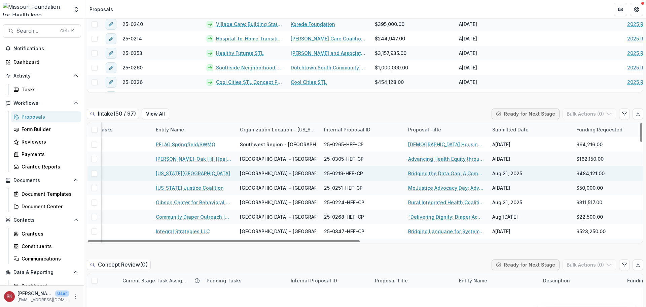
click at [429, 171] on link "Bridging the Data Gap: A Community-Led Toolkit for Immigrant Health Equity" at bounding box center [446, 173] width 76 height 7
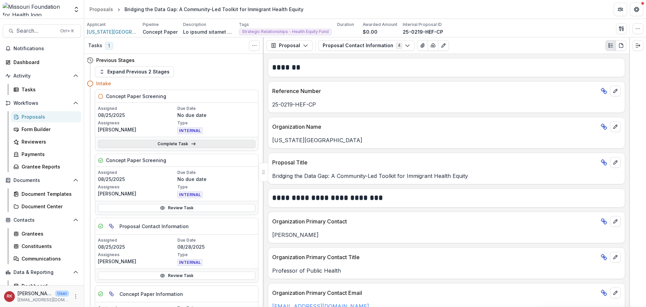
click at [146, 145] on link "Complete Task" at bounding box center [177, 144] width 158 height 8
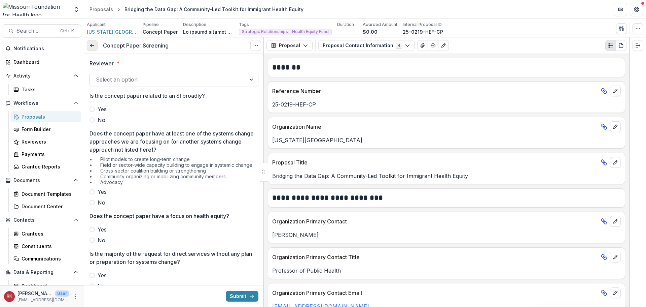
click at [91, 48] on icon at bounding box center [92, 45] width 5 height 5
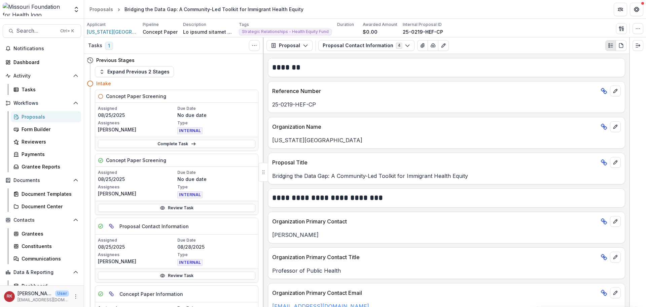
click at [43, 117] on div "Proposals" at bounding box center [49, 116] width 54 height 7
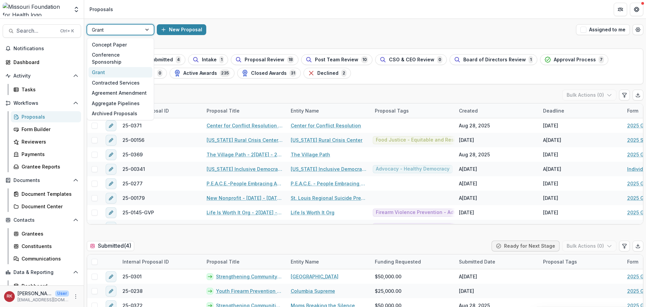
click at [112, 34] on div "Grant" at bounding box center [114, 30] width 55 height 10
click at [112, 44] on div "Concept Paper" at bounding box center [121, 44] width 64 height 10
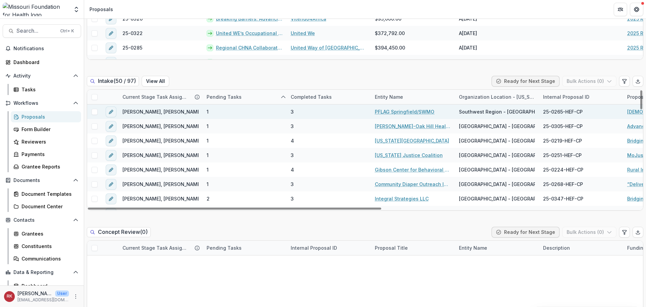
scroll to position [303, 0]
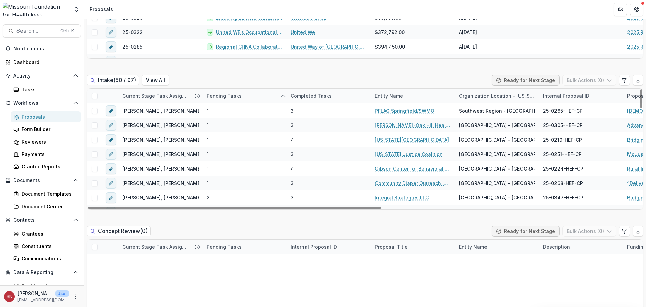
click at [327, 97] on div "Completed Tasks" at bounding box center [311, 95] width 49 height 7
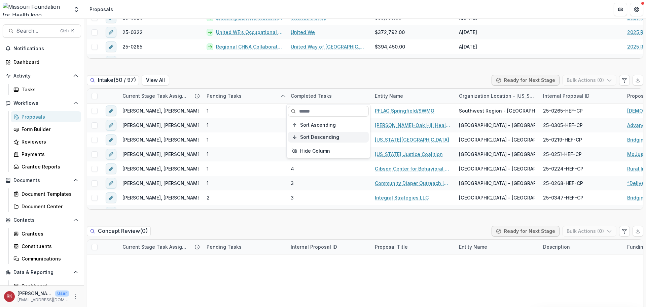
click at [321, 133] on button "Sort Descending" at bounding box center [328, 137] width 81 height 11
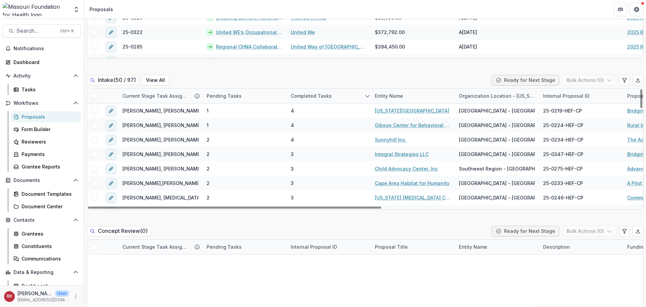
click at [321, 80] on div "Intake ( 50 / 97 ) View All Ready for Next Stage Bulk Actions ( 0 )" at bounding box center [365, 81] width 557 height 13
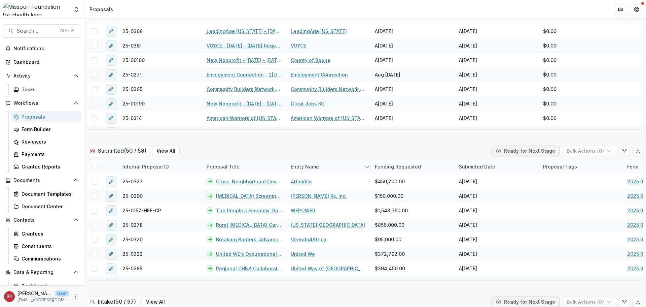
scroll to position [0, 0]
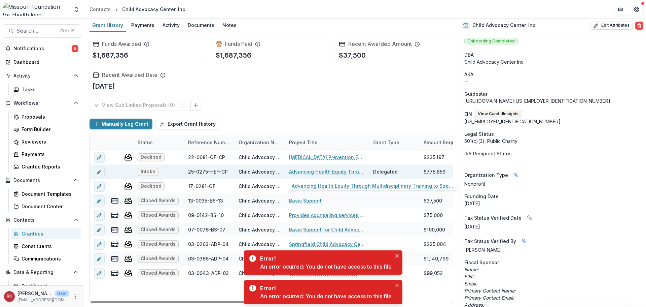
click at [329, 171] on link "Advancing Health Equity Through Multidisciplinary Training to Strengthen Child …" at bounding box center [327, 171] width 76 height 7
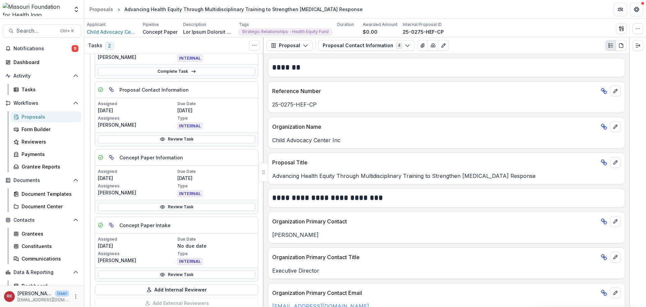
scroll to position [135, 0]
